Goal: Task Accomplishment & Management: Manage account settings

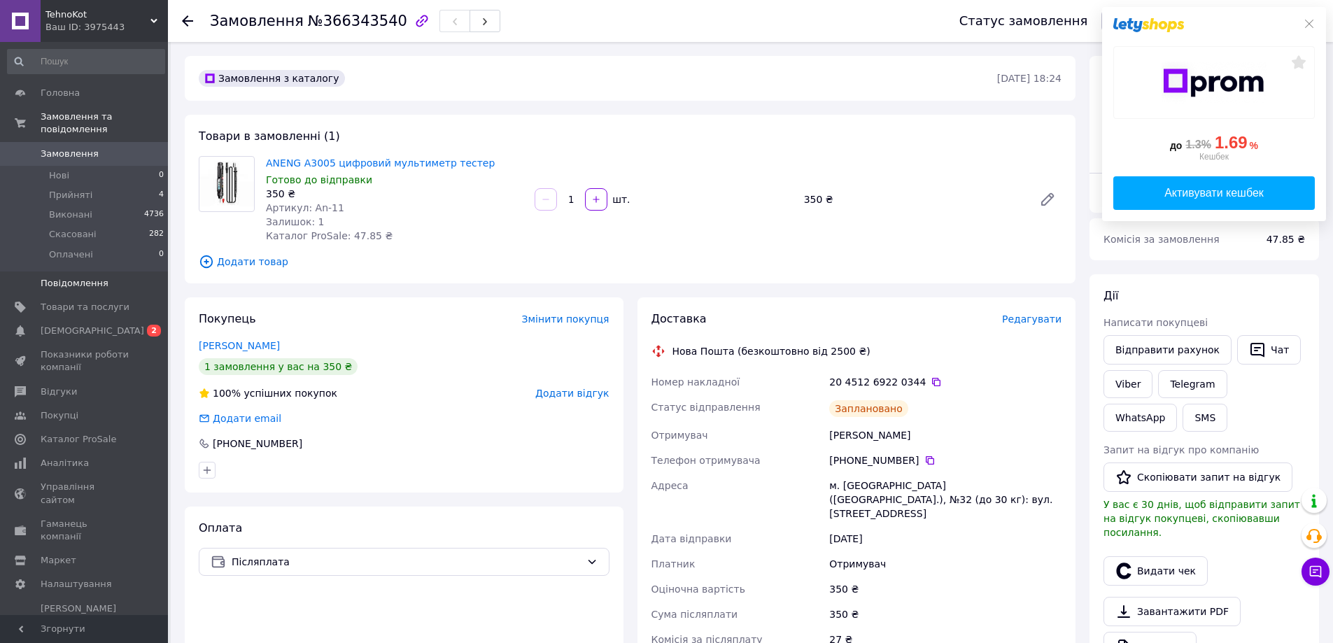
scroll to position [210, 0]
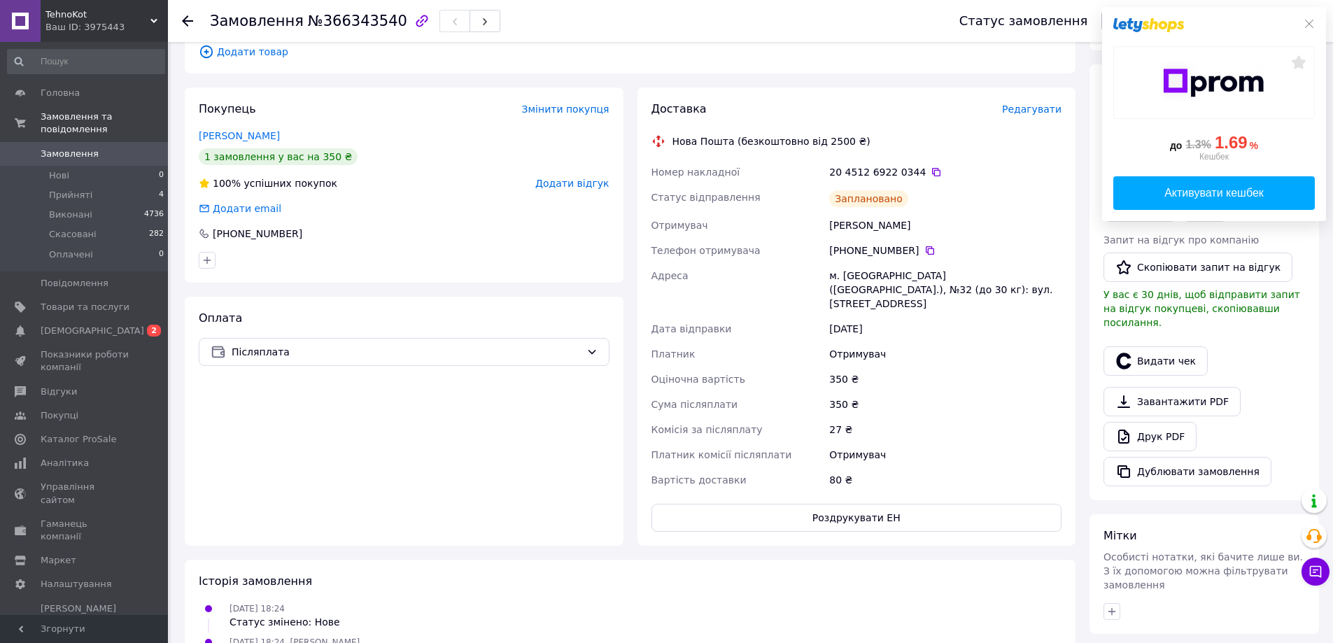
click at [101, 148] on span "Замовлення" at bounding box center [85, 154] width 89 height 13
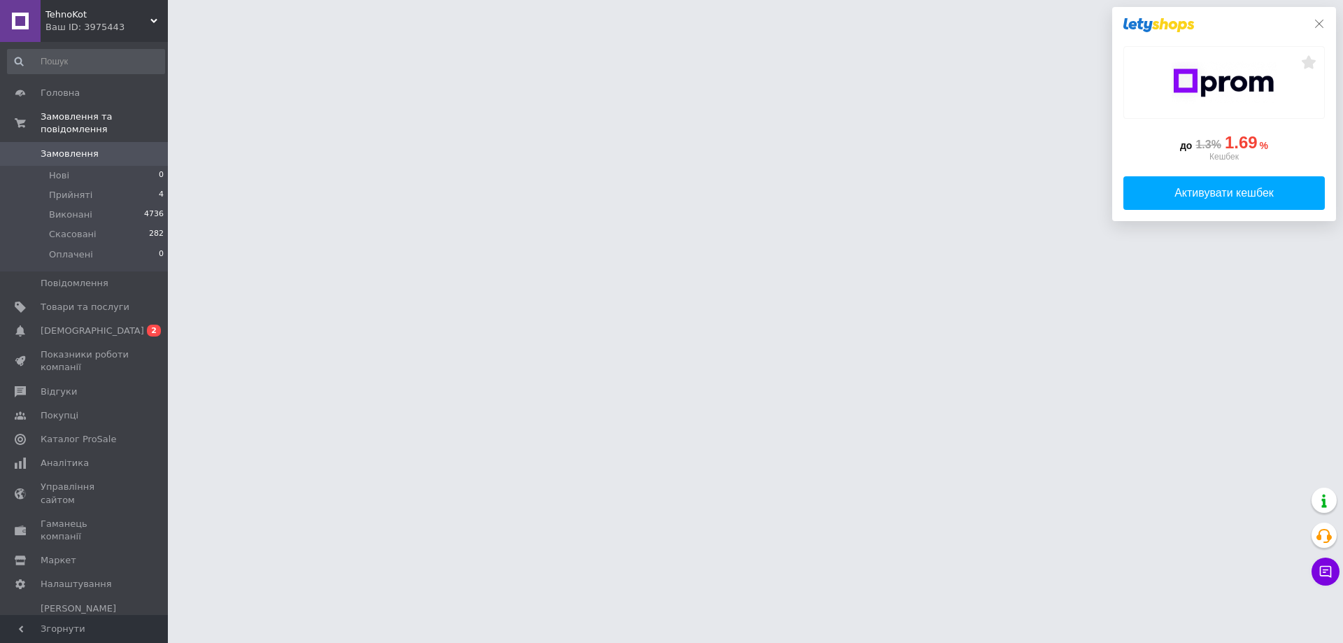
click at [1320, 18] on icon at bounding box center [1319, 23] width 11 height 11
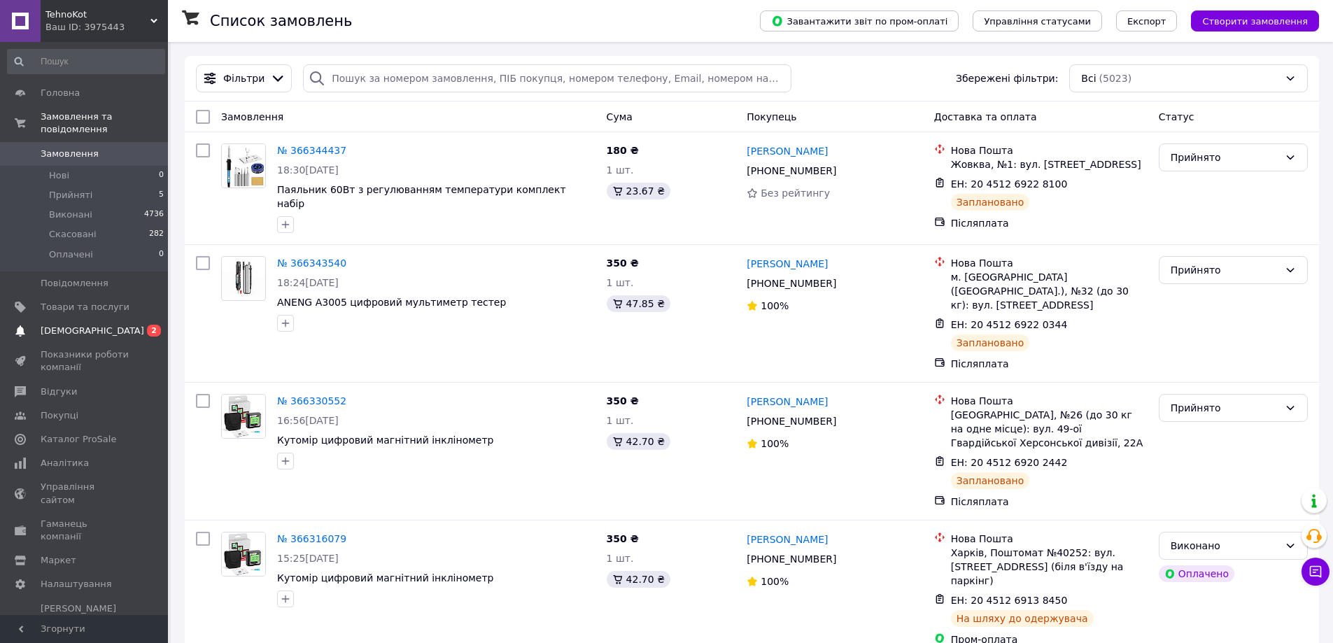
click at [71, 325] on span "[DEMOGRAPHIC_DATA]" at bounding box center [93, 331] width 104 height 13
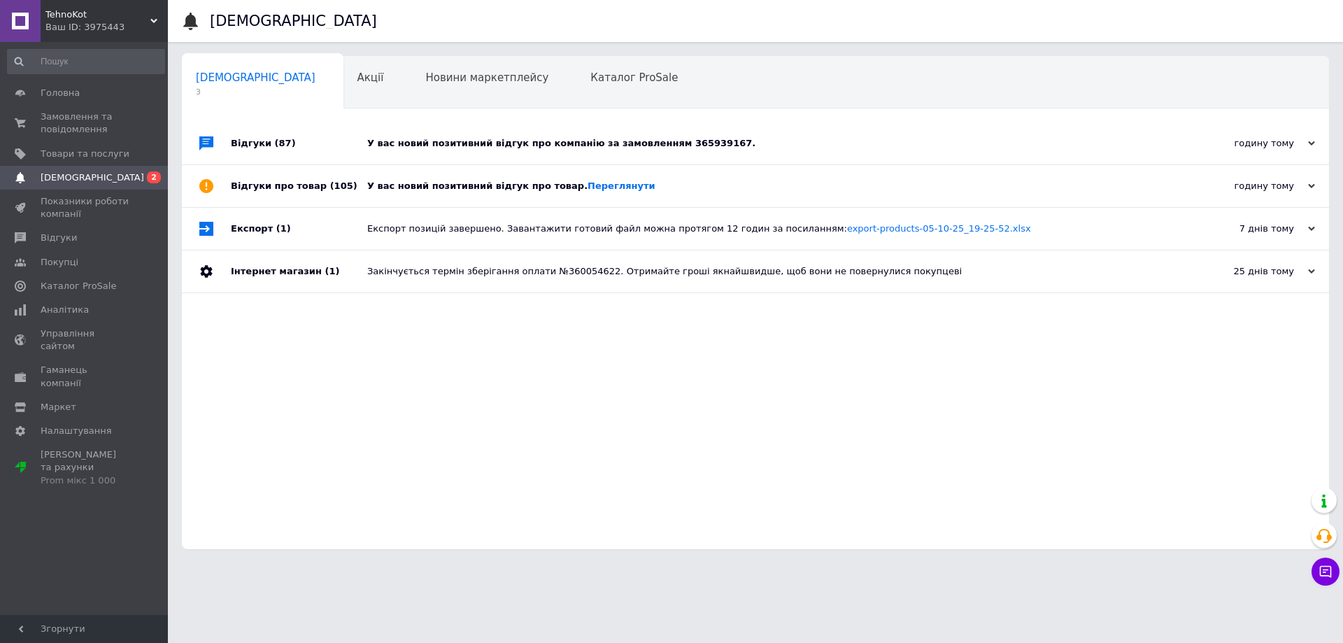
click at [427, 176] on div "У вас новий позитивний відгук про товар. Переглянути" at bounding box center [771, 186] width 808 height 42
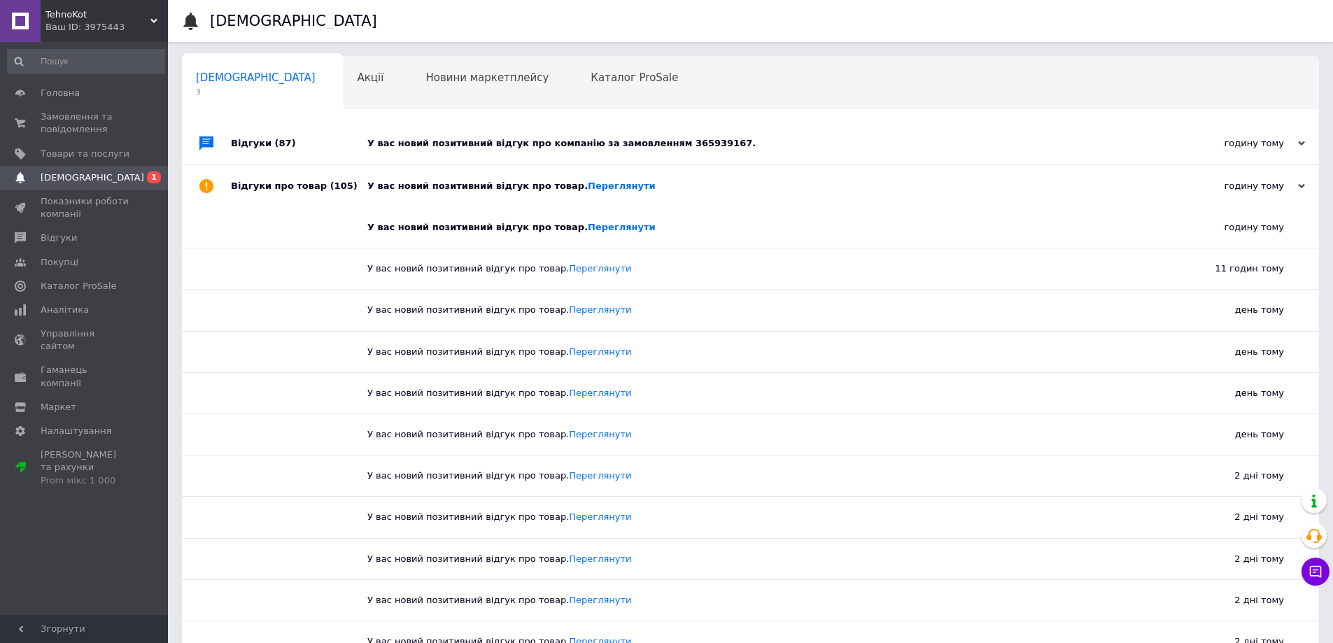
click at [447, 149] on div "У вас новий позитивний відгук про компанію за замовленням 365939167." at bounding box center [766, 143] width 798 height 13
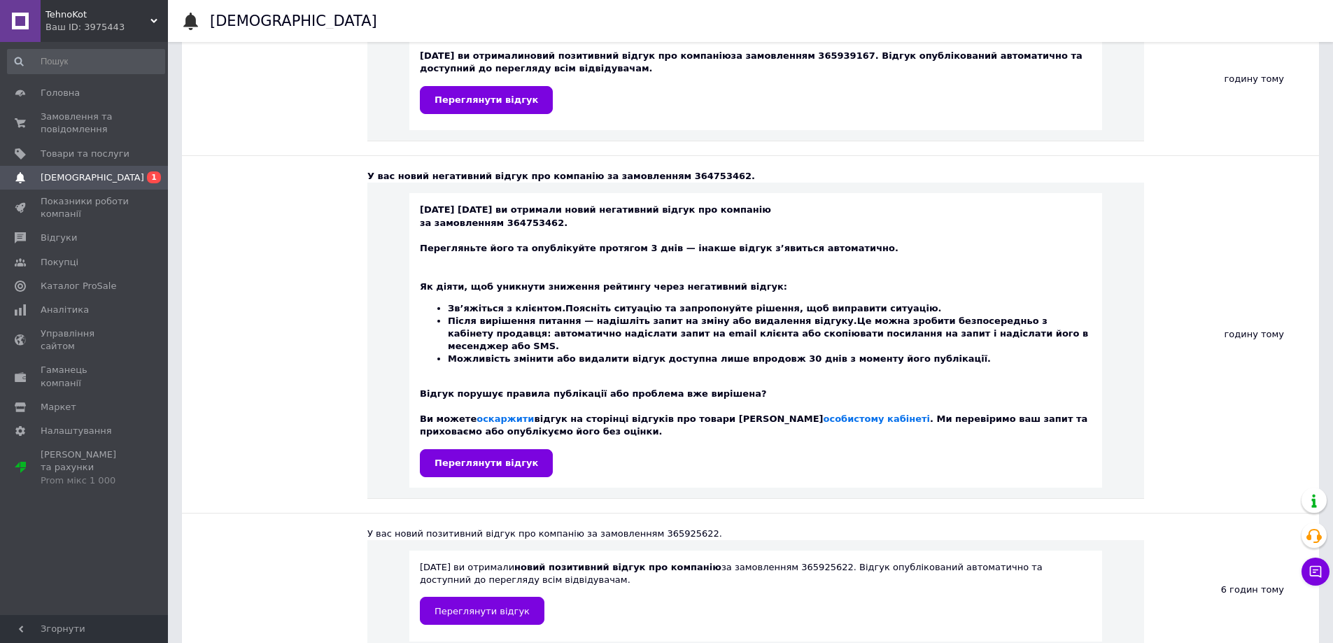
scroll to position [210, 0]
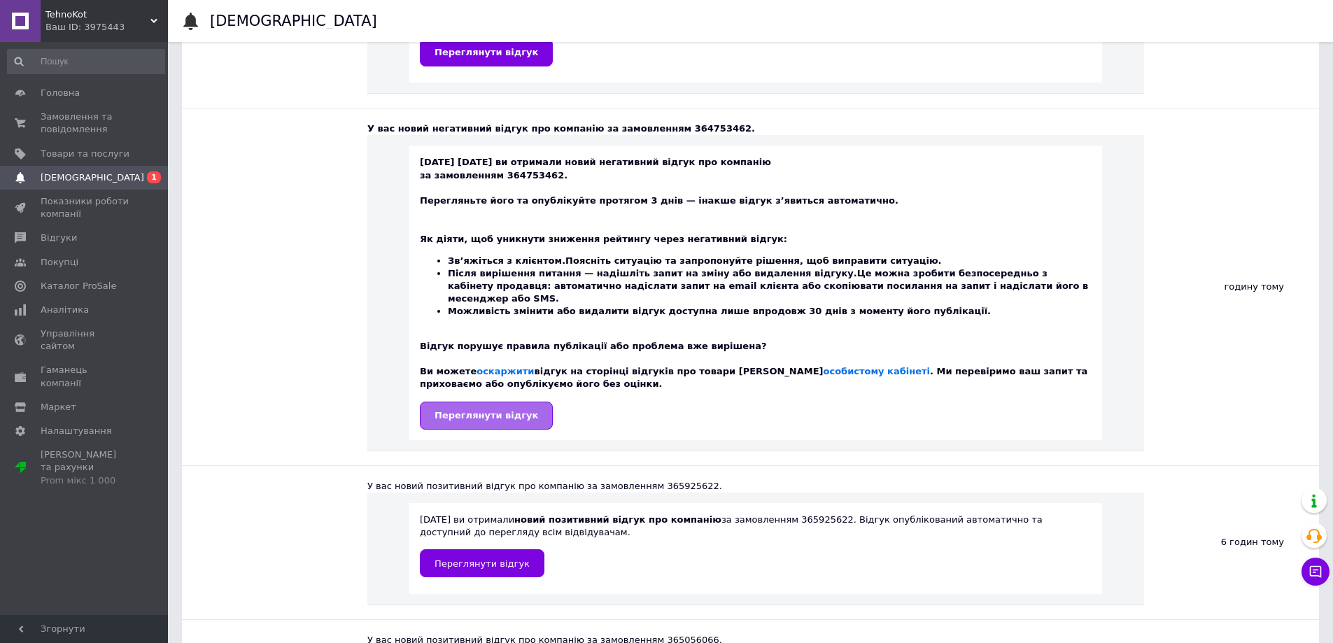
click at [488, 410] on span "Переглянути відгук" at bounding box center [486, 415] width 104 height 10
drag, startPoint x: 693, startPoint y: 130, endPoint x: 648, endPoint y: 130, distance: 44.8
click at [648, 130] on div "У вас новий негативний відгук про компанію за замовленням 364753462." at bounding box center [755, 128] width 777 height 13
copy div "364753462"
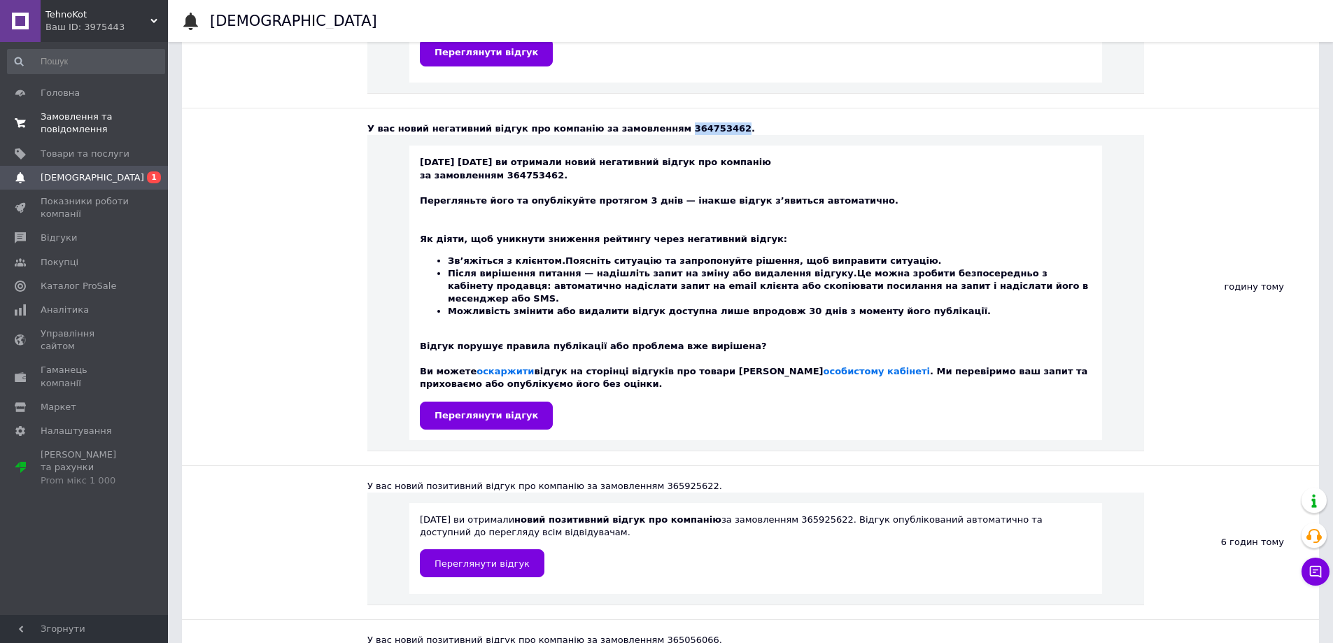
click at [86, 123] on span "Замовлення та повідомлення" at bounding box center [85, 123] width 89 height 25
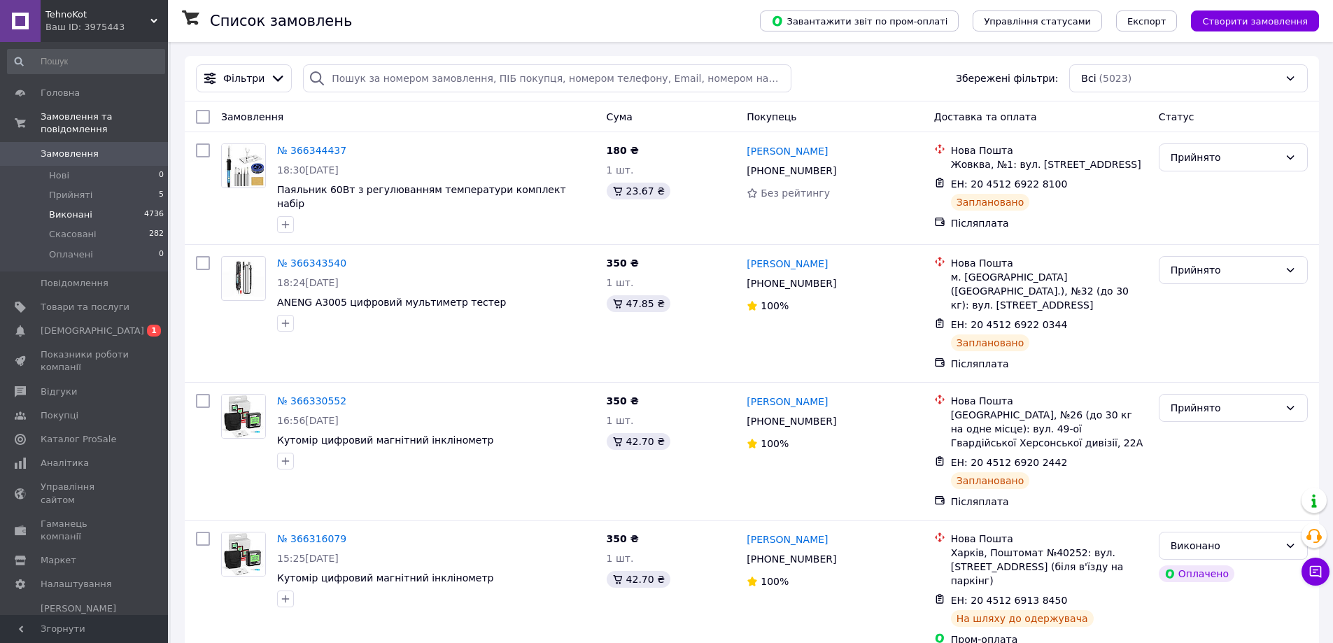
click at [81, 209] on span "Виконані" at bounding box center [70, 215] width 43 height 13
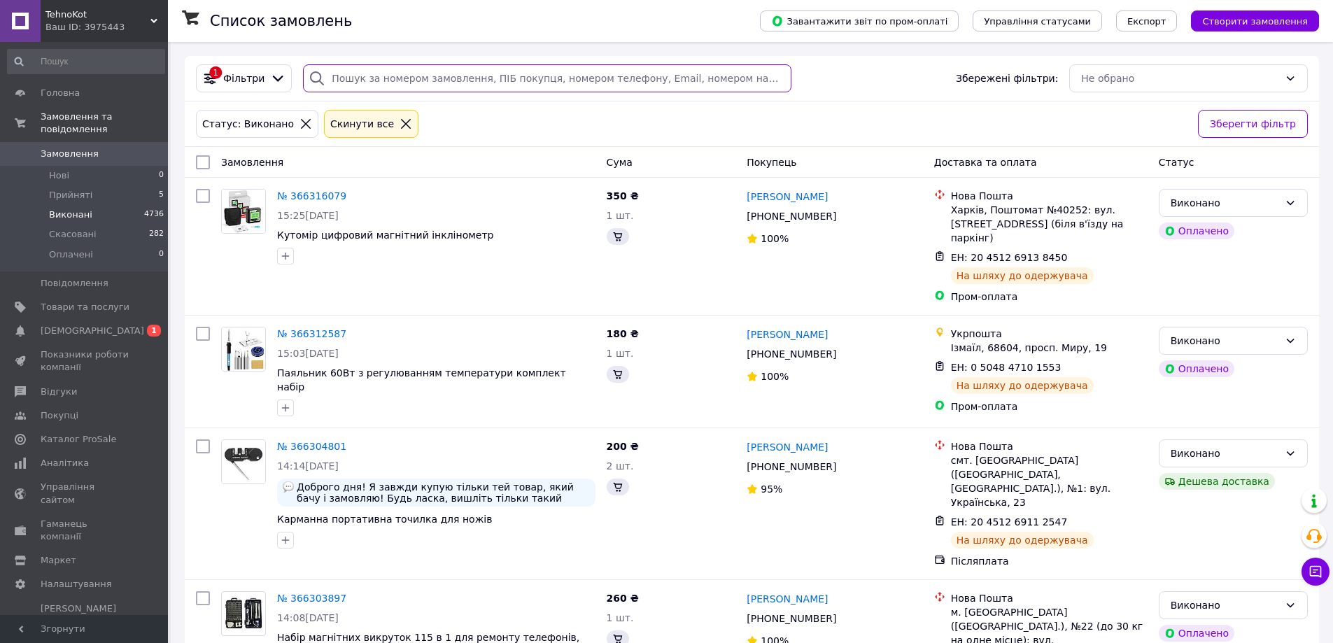
click at [418, 78] on input "search" at bounding box center [547, 78] width 488 height 28
paste input "364753462"
type input "364753462"
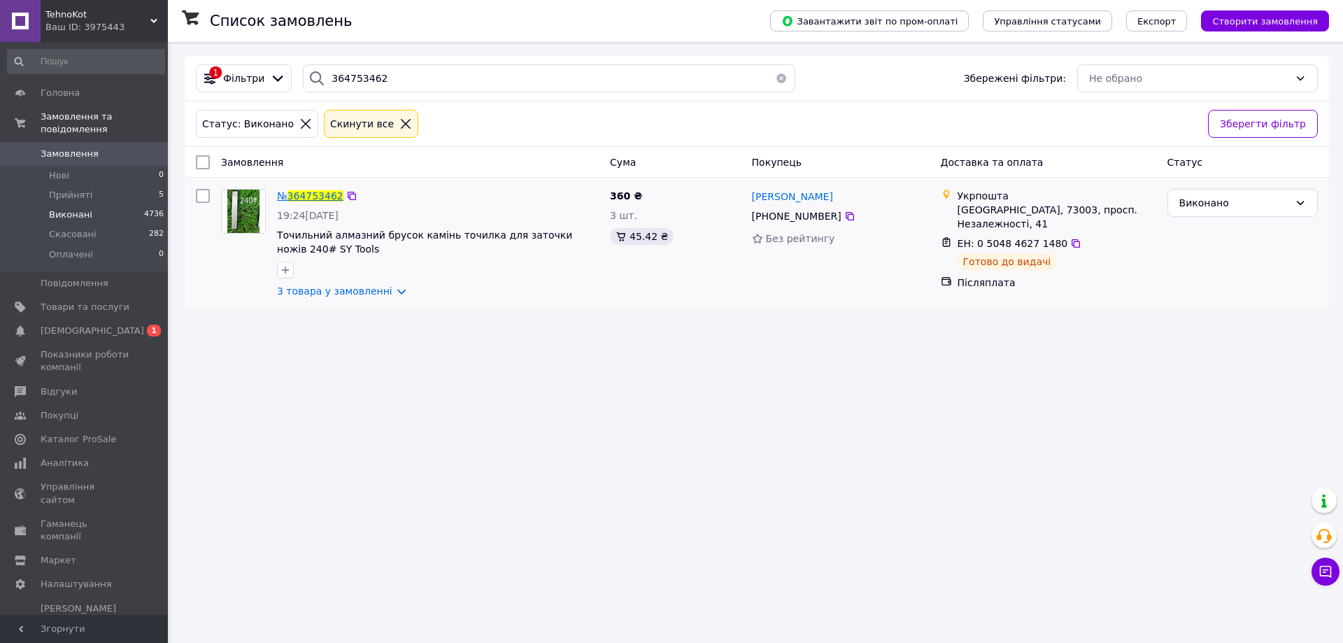
click at [300, 196] on span "364753462" at bounding box center [316, 195] width 56 height 11
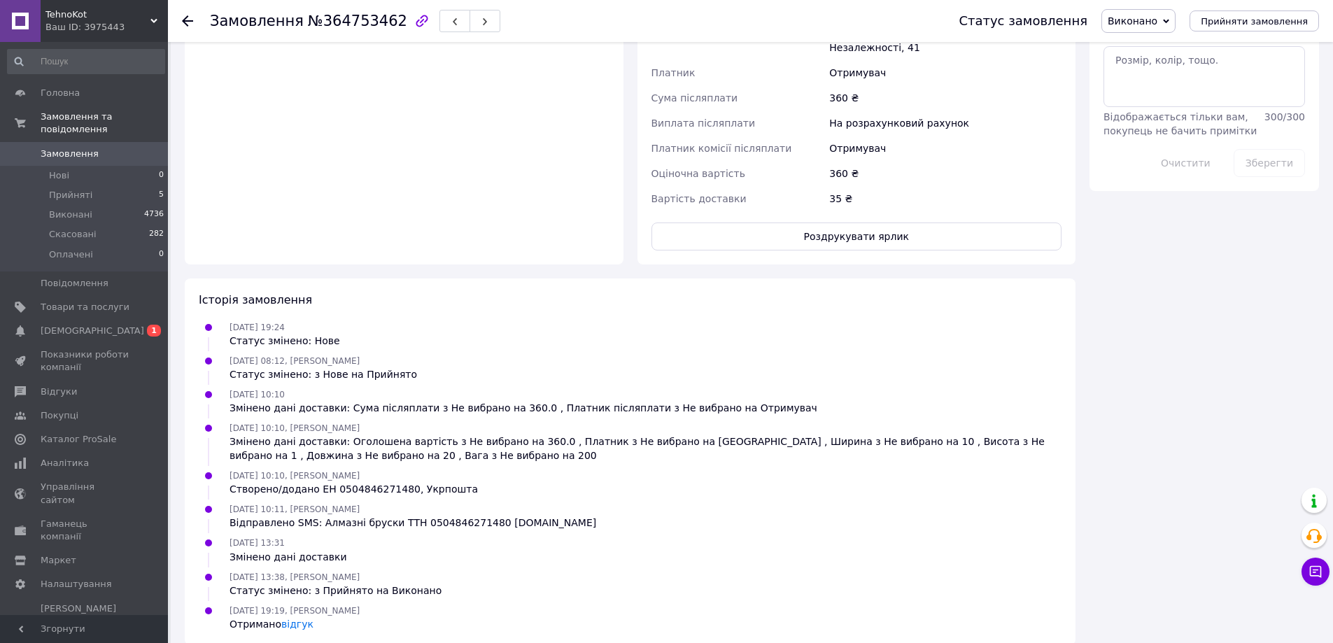
scroll to position [863, 0]
click at [115, 185] on li "Прийняті 5" at bounding box center [86, 195] width 172 height 20
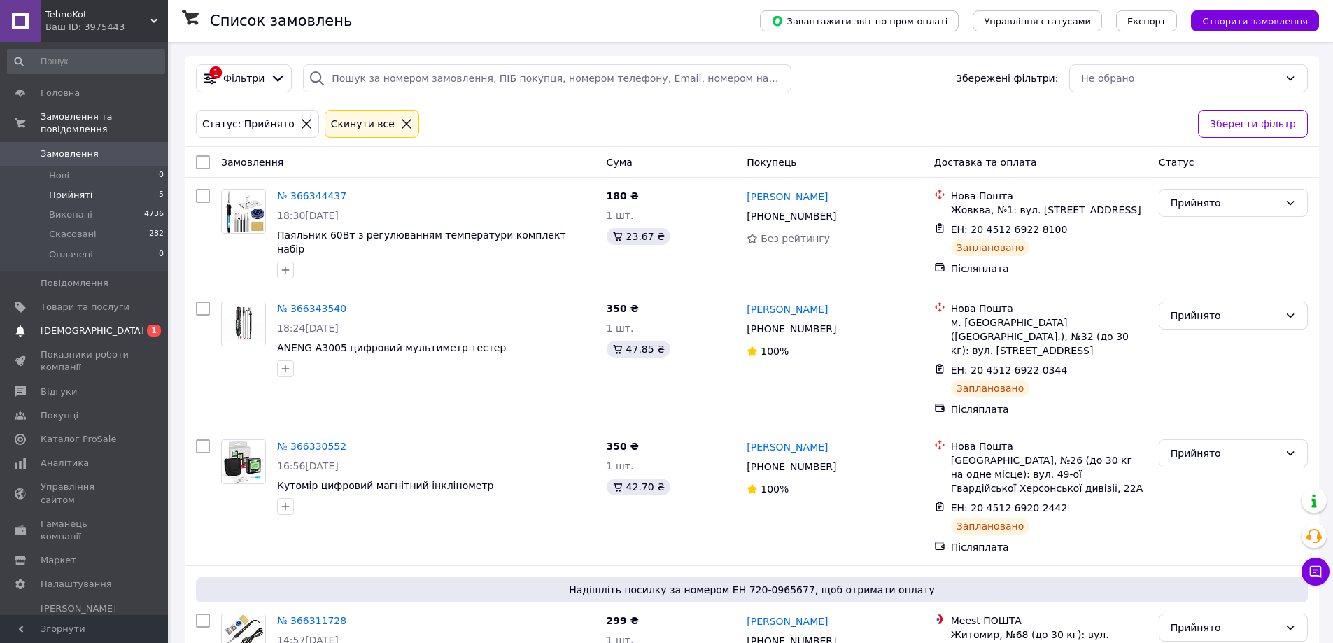
click at [89, 325] on span "[DEMOGRAPHIC_DATA]" at bounding box center [93, 331] width 104 height 13
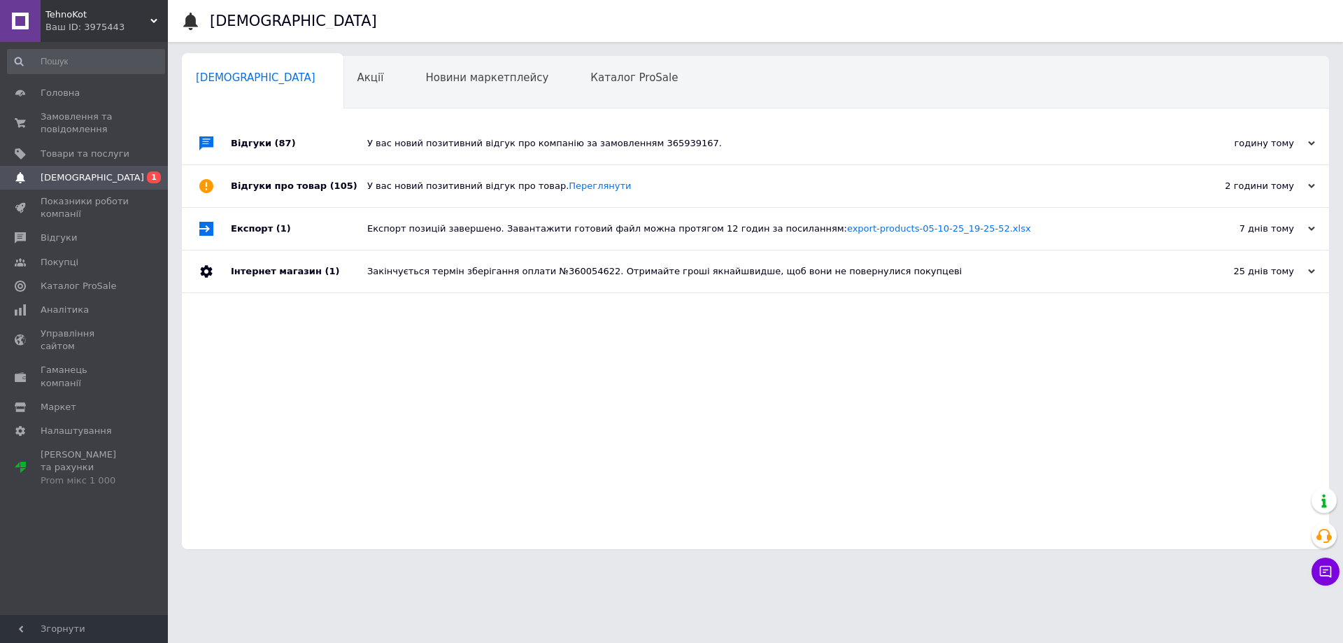
click at [386, 195] on div "У вас новий позитивний відгук про товар. Переглянути" at bounding box center [771, 186] width 808 height 42
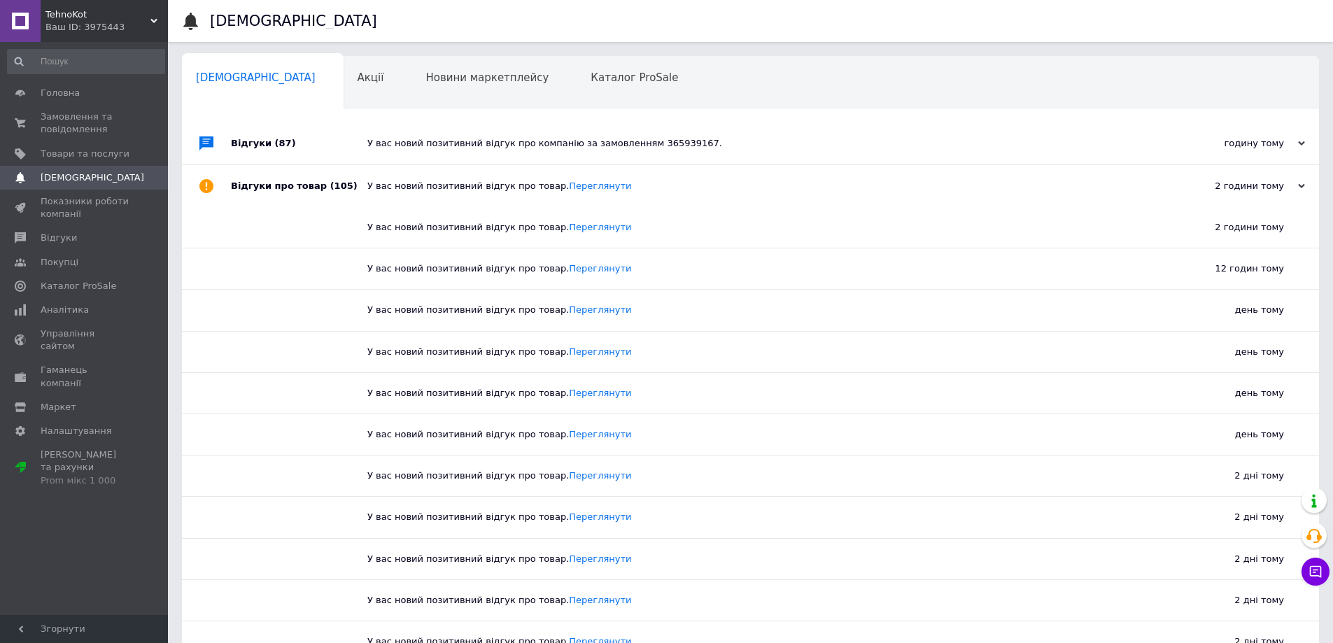
click at [386, 195] on div "У вас новий позитивний відгук про товар. Переглянути" at bounding box center [766, 186] width 798 height 42
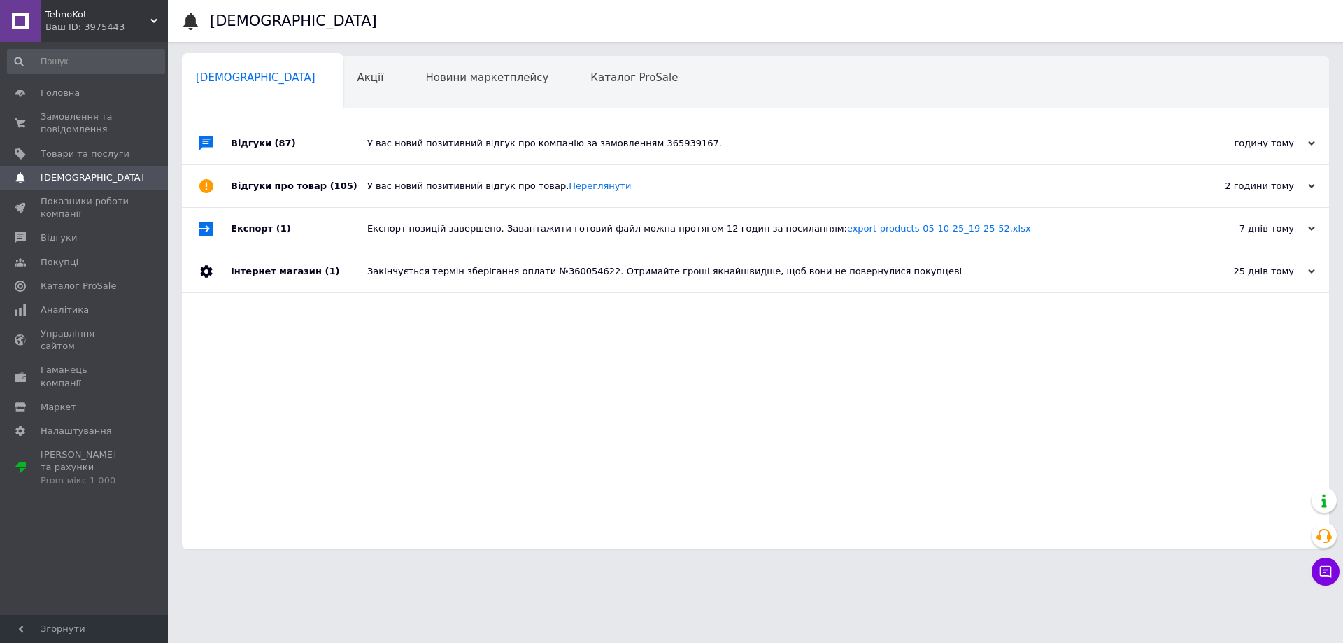
click at [415, 140] on div "У вас новий позитивний відгук про компанію за замовленням 365939167." at bounding box center [771, 143] width 808 height 13
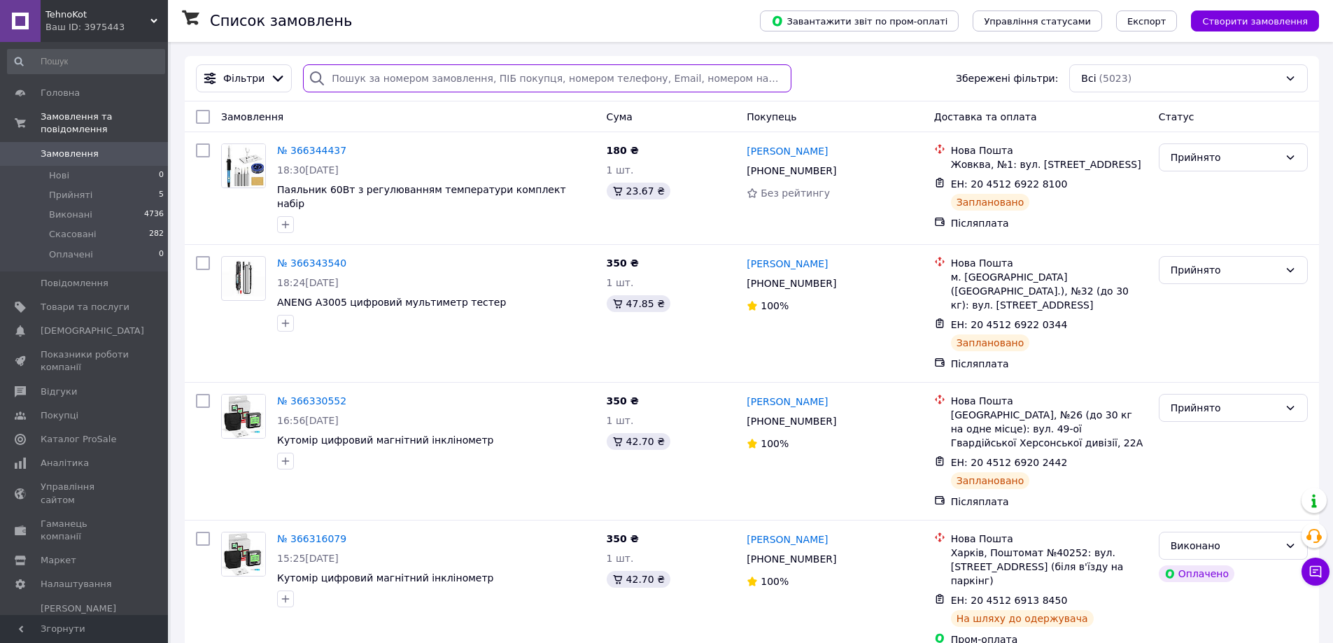
click at [421, 83] on input "search" at bounding box center [547, 78] width 488 height 28
paste input "364753462"
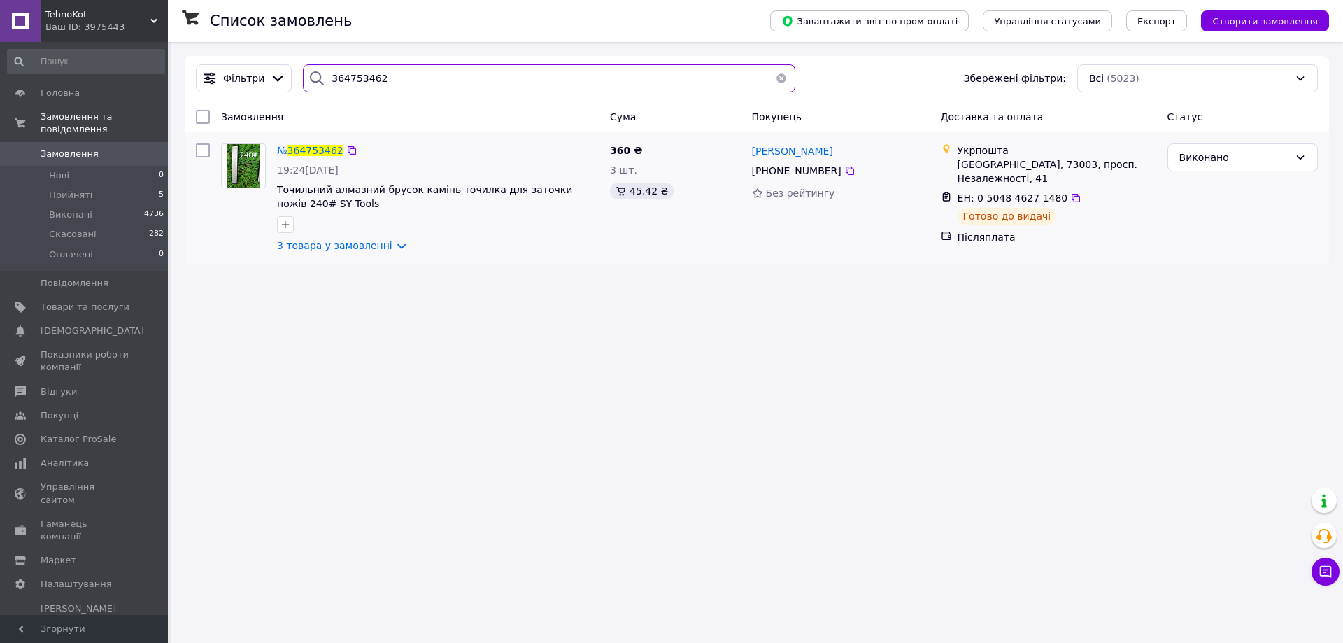
type input "364753462"
click at [368, 246] on link "3 товара у замовленні" at bounding box center [334, 245] width 115 height 11
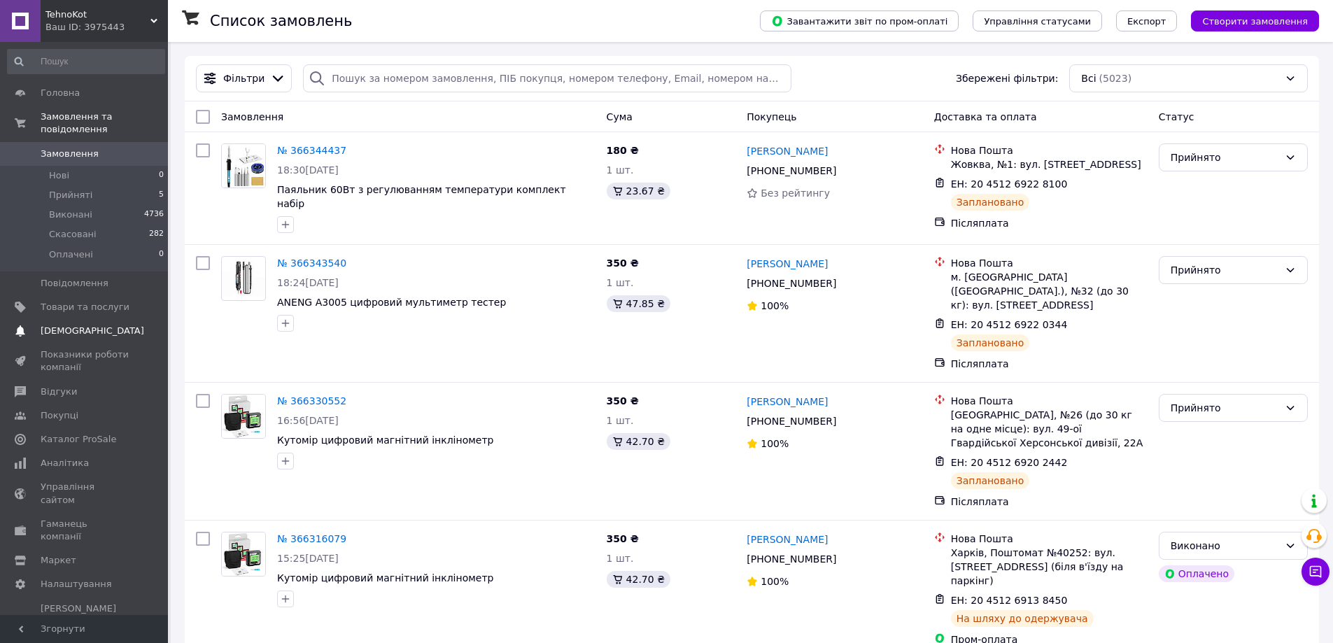
click at [90, 325] on span "[DEMOGRAPHIC_DATA]" at bounding box center [93, 331] width 104 height 13
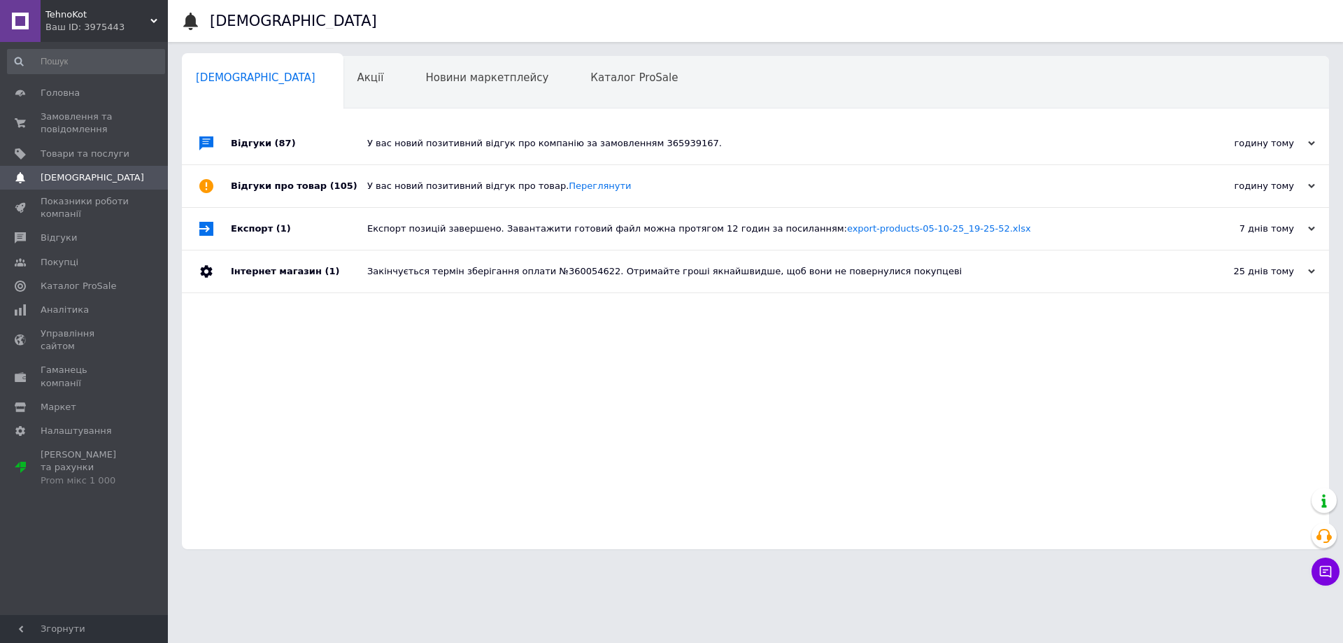
click at [436, 143] on div "У вас новий позитивний відгук про компанію за замовленням 365939167." at bounding box center [771, 143] width 808 height 13
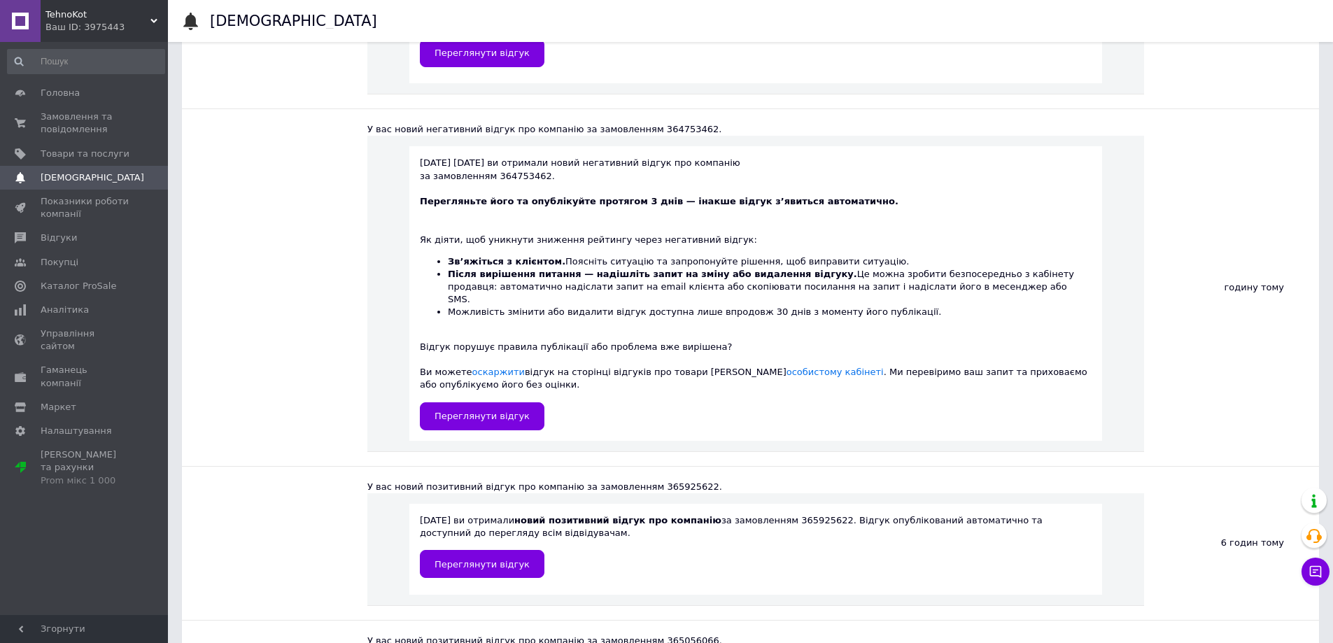
scroll to position [210, 0]
click at [496, 366] on link "оскаржити" at bounding box center [498, 371] width 52 height 10
click at [466, 410] on span "Переглянути відгук" at bounding box center [481, 415] width 95 height 10
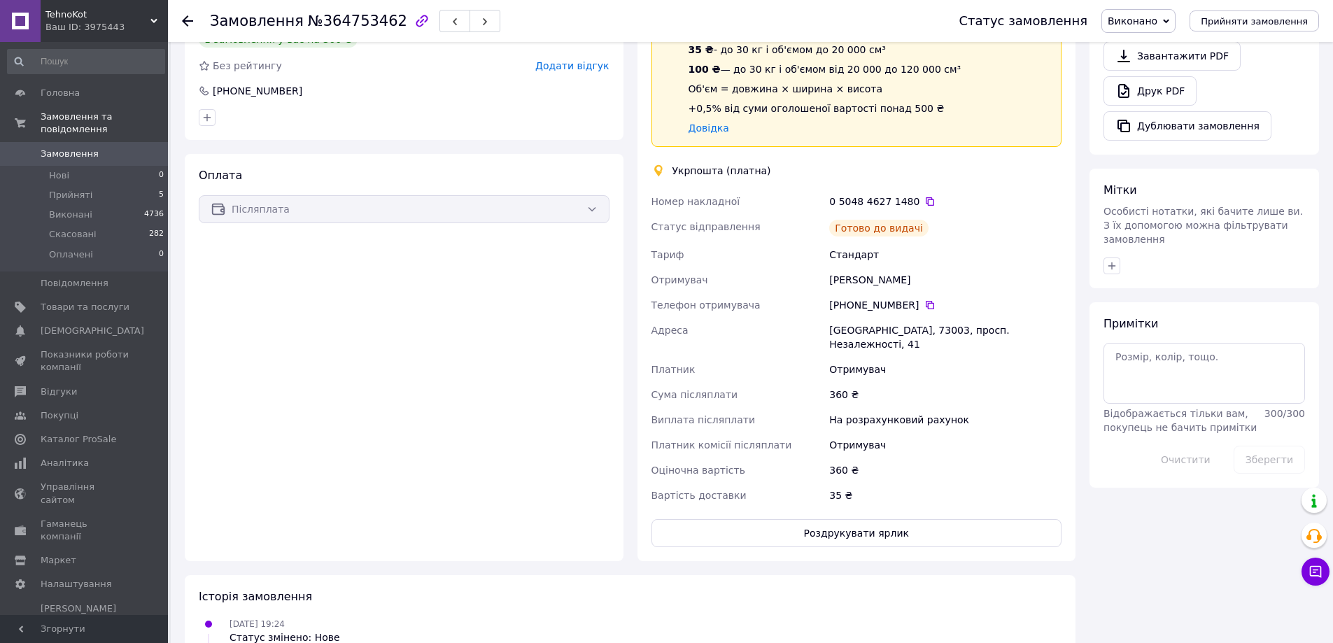
scroll to position [560, 0]
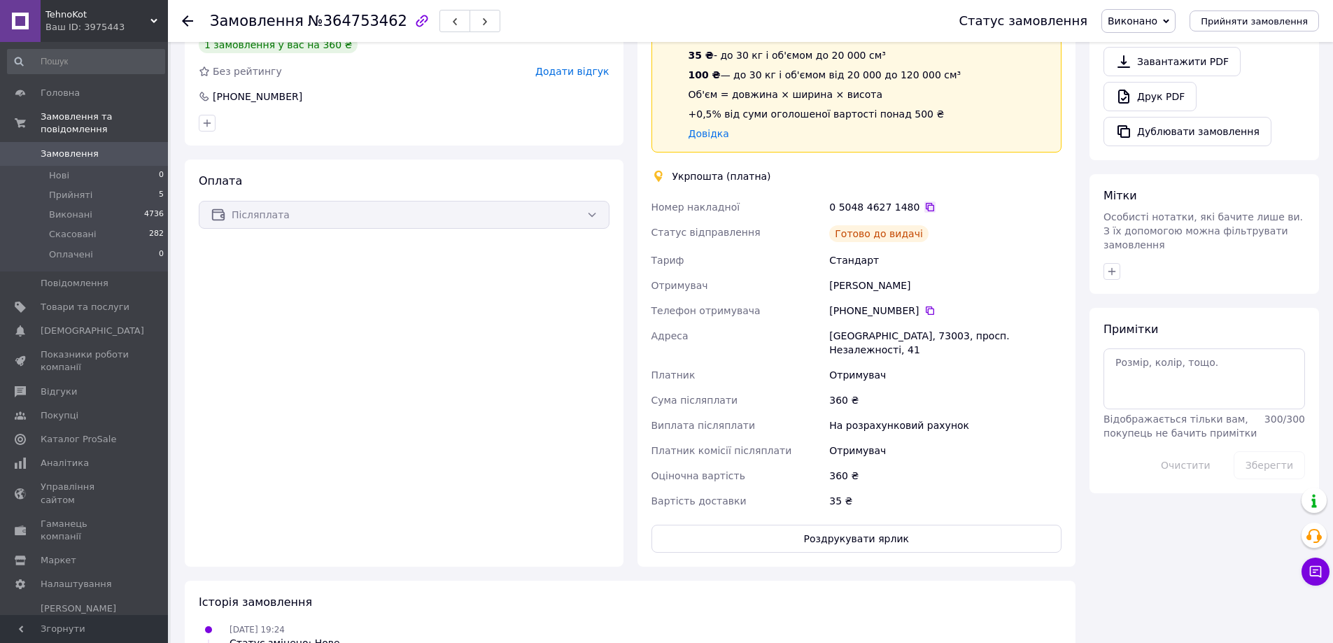
click at [926, 204] on icon at bounding box center [930, 207] width 8 height 8
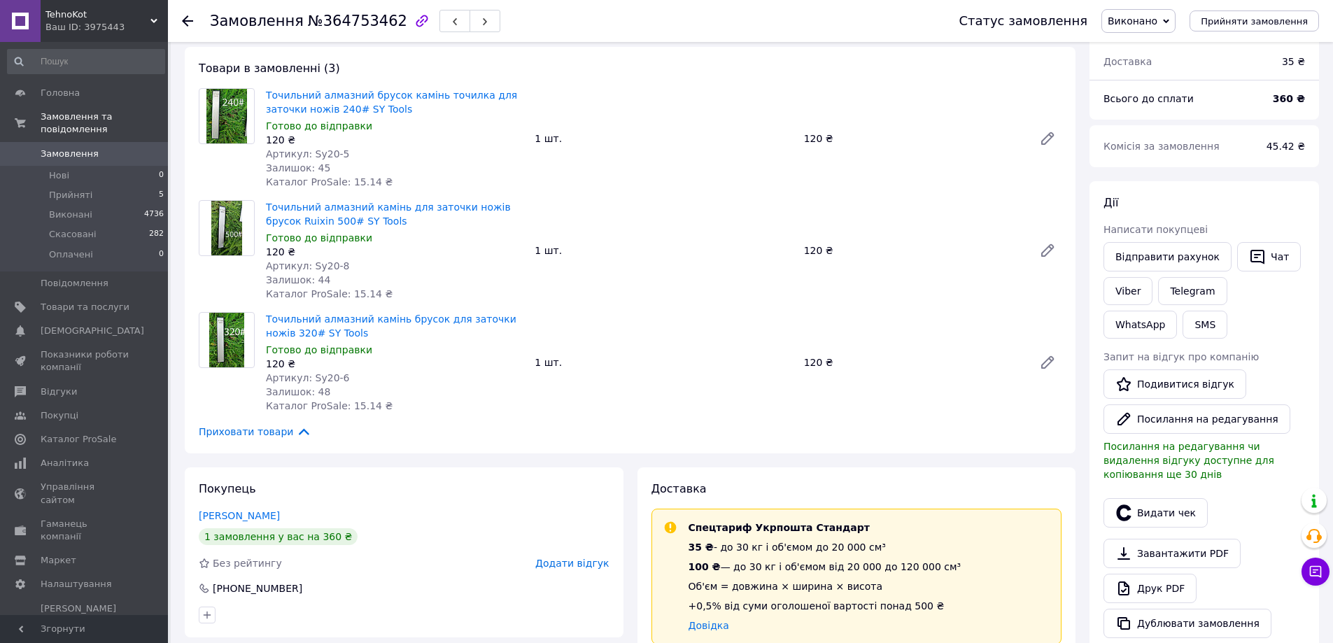
scroll to position [70, 0]
click at [1117, 284] on link "Viber" at bounding box center [1127, 289] width 49 height 28
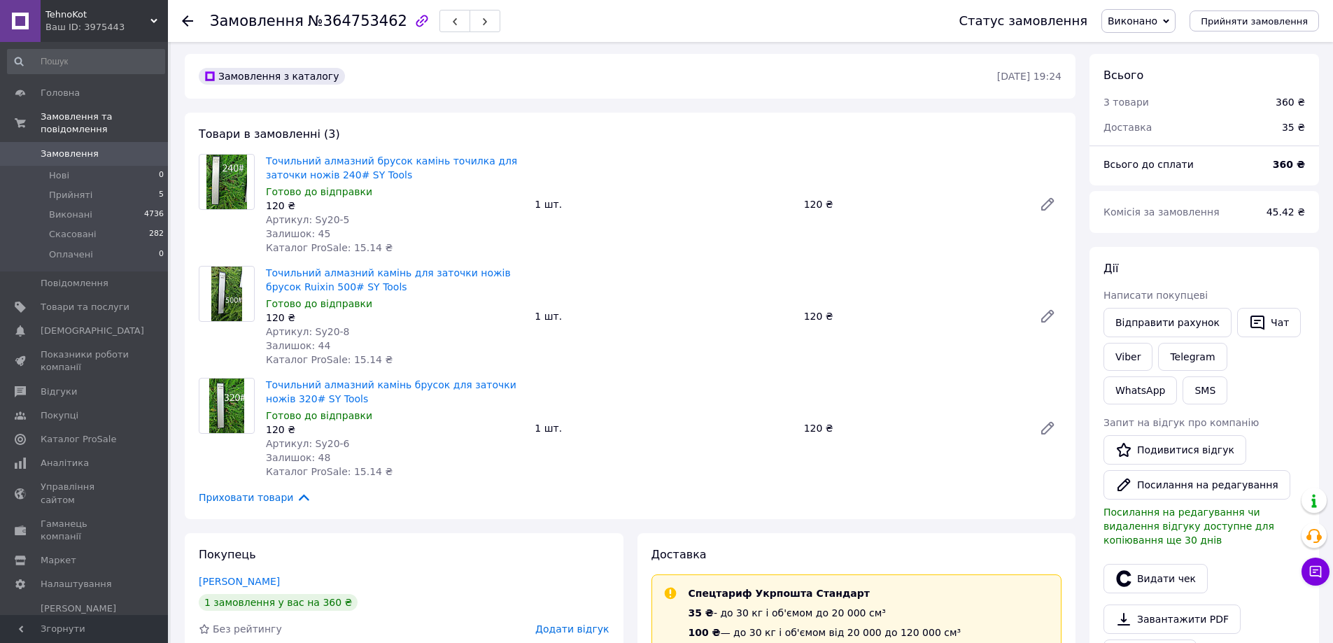
scroll to position [0, 0]
drag, startPoint x: 209, startPoint y: 18, endPoint x: 383, endPoint y: 18, distance: 174.9
click at [383, 18] on div "Замовлення №364753462 Статус замовлення Виконано Прийнято Скасовано Оплачено Пр…" at bounding box center [750, 21] width 1137 height 42
copy h1 "Замовлення №364753462"
click at [358, 504] on div "Приховати товари" at bounding box center [630, 499] width 863 height 15
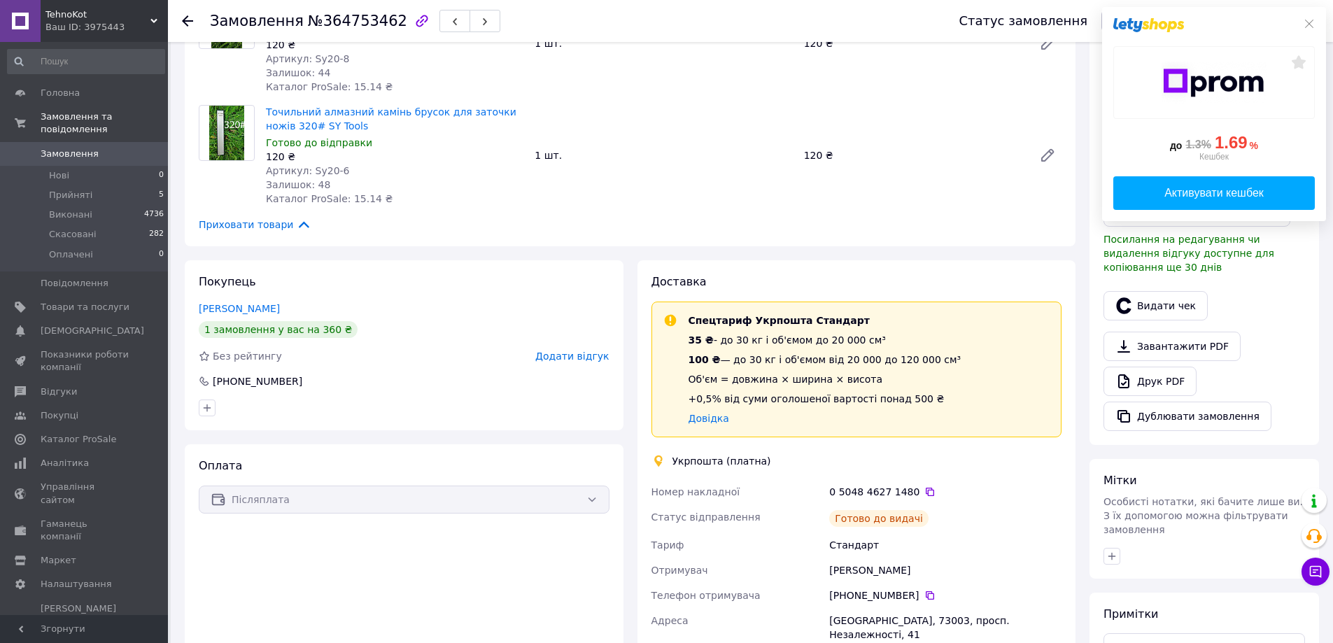
scroll to position [350, 0]
